Goal: Contribute content

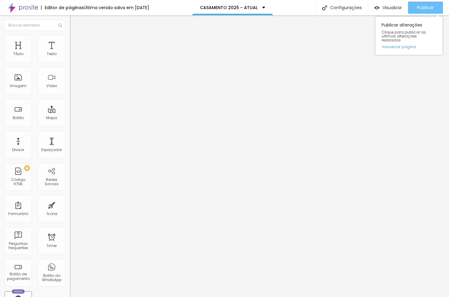
click at [422, 5] on span "Publicar" at bounding box center [426, 7] width 17 height 5
click at [429, 9] on span "Publicar" at bounding box center [426, 7] width 17 height 5
click at [425, 10] on span "Publicar" at bounding box center [426, 7] width 17 height 5
click at [418, 5] on span "Publicar" at bounding box center [426, 7] width 17 height 5
click at [422, 8] on span "Publicar" at bounding box center [426, 7] width 17 height 5
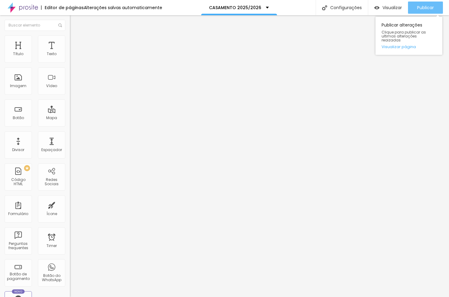
click at [420, 9] on span "Publicar" at bounding box center [426, 7] width 17 height 5
click at [419, 6] on span "Publicar" at bounding box center [426, 7] width 17 height 5
